Goal: Go to known website: Go to known website

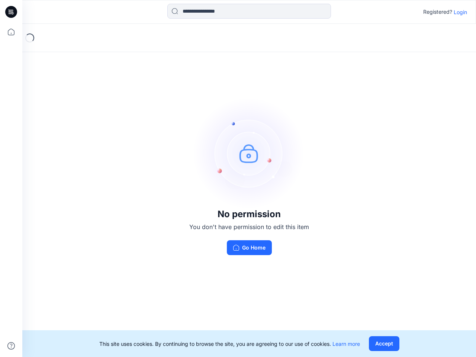
click at [238, 179] on img at bounding box center [249, 153] width 112 height 112
click at [12, 12] on icon at bounding box center [12, 12] width 3 height 0
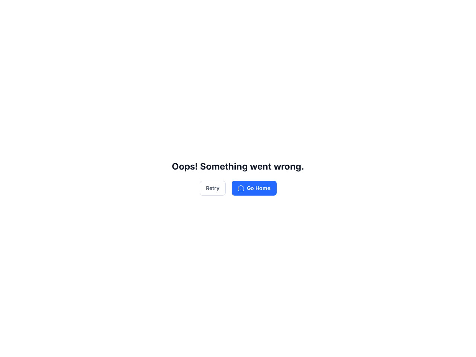
click at [11, 32] on div "Oops! Something went wrong. Retry Go Home" at bounding box center [238, 178] width 476 height 357
click at [11, 346] on div "Oops! Something went wrong. Retry Go Home" at bounding box center [238, 178] width 476 height 357
click at [249, 11] on div "Oops! Something went wrong. Retry Go Home" at bounding box center [238, 178] width 476 height 357
click at [461, 12] on div "Oops! Something went wrong. Retry Go Home" at bounding box center [238, 178] width 476 height 357
click at [384, 344] on div "Oops! Something went wrong. Retry Go Home" at bounding box center [238, 178] width 476 height 357
